Goal: Transaction & Acquisition: Purchase product/service

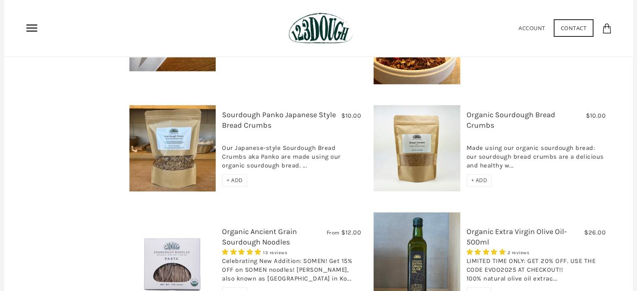
scroll to position [754, 0]
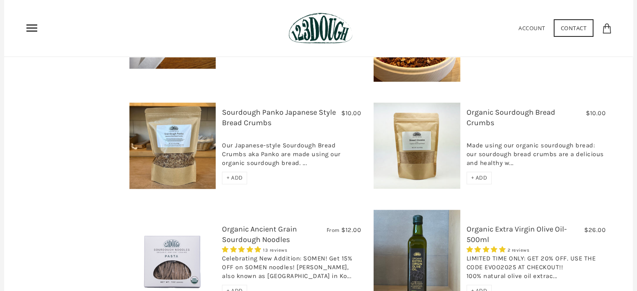
click at [173, 227] on img at bounding box center [172, 260] width 86 height 86
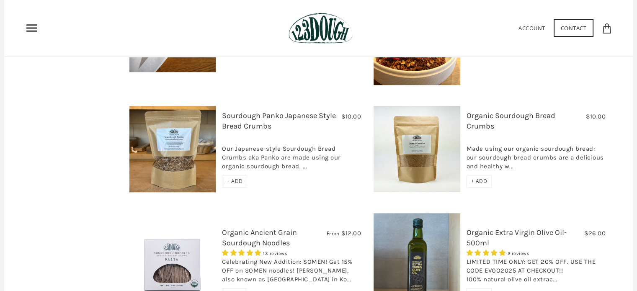
click at [420, 121] on img at bounding box center [416, 149] width 86 height 86
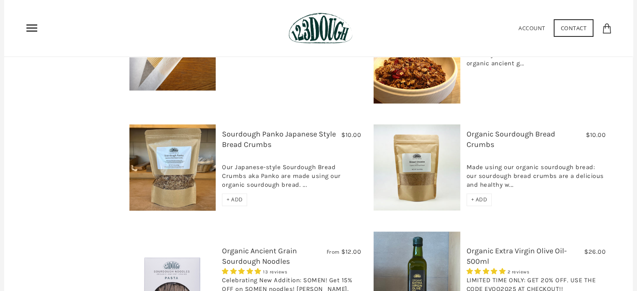
scroll to position [735, 0]
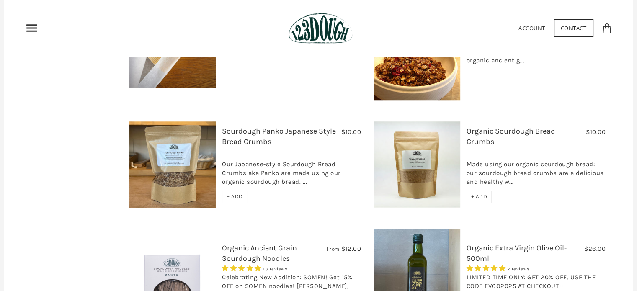
click at [278, 151] on div "Our Japanese-style Sourdough Bread Crumbs aka Panko are made using our organic …" at bounding box center [291, 170] width 139 height 39
click at [176, 139] on img at bounding box center [172, 164] width 86 height 86
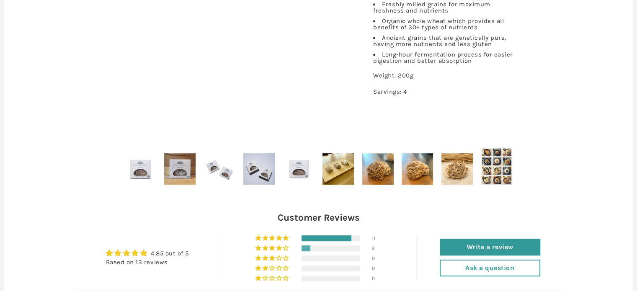
scroll to position [478, 0]
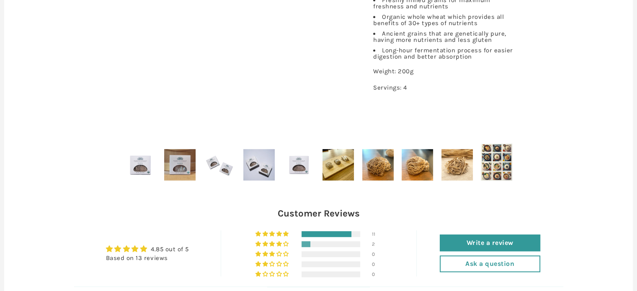
click at [297, 164] on img at bounding box center [298, 164] width 31 height 31
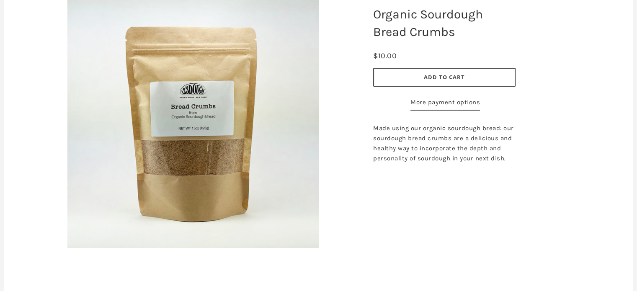
scroll to position [111, 0]
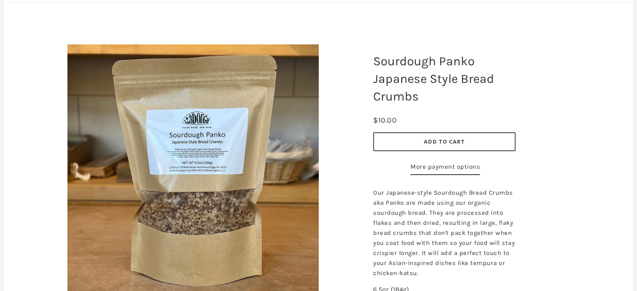
scroll to position [83, 0]
